Goal: Information Seeking & Learning: Learn about a topic

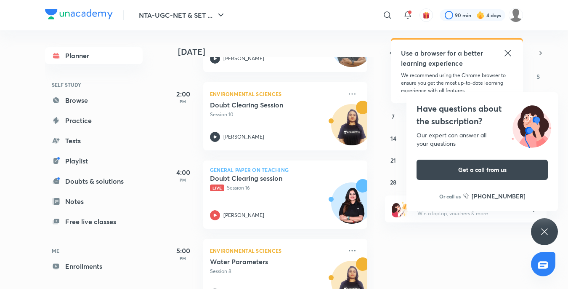
scroll to position [367, 0]
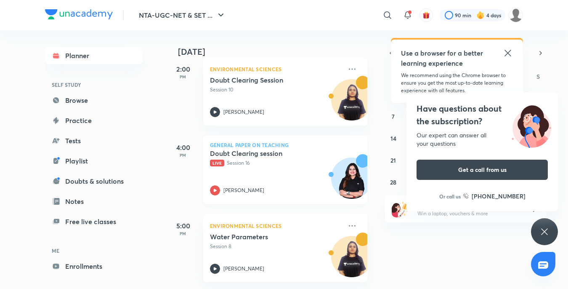
click at [288, 153] on div "Doubt Clearing session Live Session 16" at bounding box center [276, 158] width 132 height 18
click at [288, 159] on p "Live Session 16" at bounding box center [276, 163] width 132 height 8
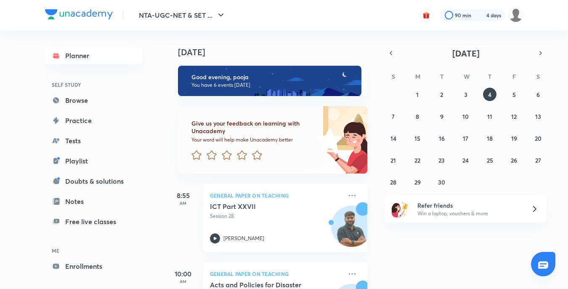
scroll to position [337, 0]
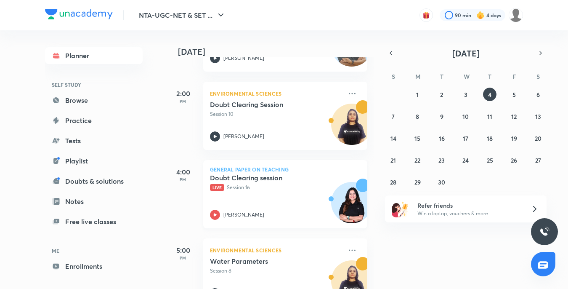
click at [229, 189] on p "Live Session 16" at bounding box center [276, 187] width 132 height 8
click at [230, 189] on p "Live Session 16" at bounding box center [276, 187] width 132 height 8
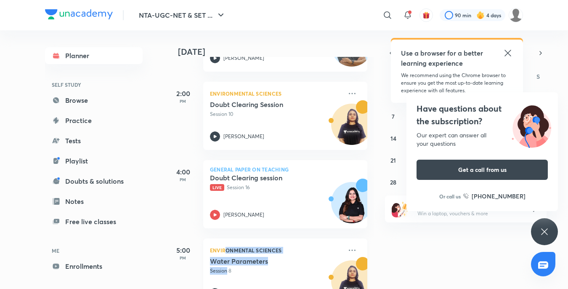
drag, startPoint x: 226, startPoint y: 243, endPoint x: 223, endPoint y: 263, distance: 20.1
click at [223, 263] on div "Environmental Sciences Water Parameters Session 8 Jyoti Bala" at bounding box center [285, 272] width 164 height 68
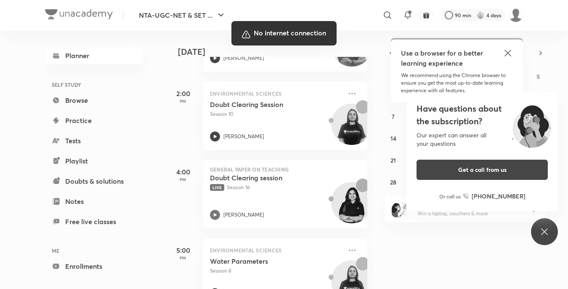
drag, startPoint x: 284, startPoint y: 148, endPoint x: 353, endPoint y: 236, distance: 111.5
click at [353, 236] on div at bounding box center [284, 144] width 568 height 289
click at [440, 276] on div at bounding box center [284, 144] width 568 height 289
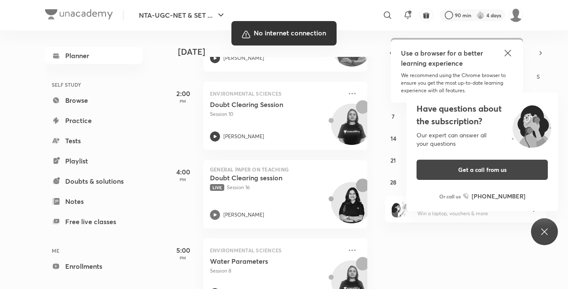
click at [532, 277] on div at bounding box center [284, 144] width 568 height 289
click at [380, 227] on div at bounding box center [284, 144] width 568 height 289
click at [321, 53] on div at bounding box center [284, 144] width 568 height 289
click at [307, 32] on h5 "No internet connection" at bounding box center [284, 33] width 92 height 11
click at [260, 32] on h5 "No internet connection" at bounding box center [284, 33] width 92 height 11
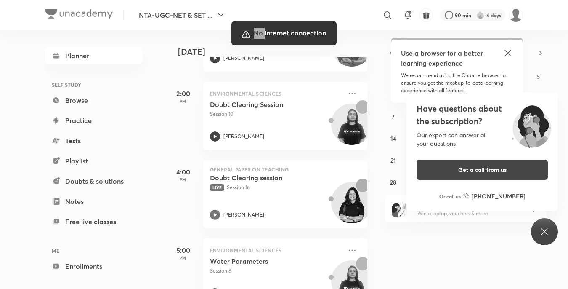
click at [259, 32] on h5 "No internet connection" at bounding box center [284, 33] width 92 height 11
click at [278, 38] on h5 "No internet connection" at bounding box center [284, 33] width 92 height 11
